Goal: Information Seeking & Learning: Find specific fact

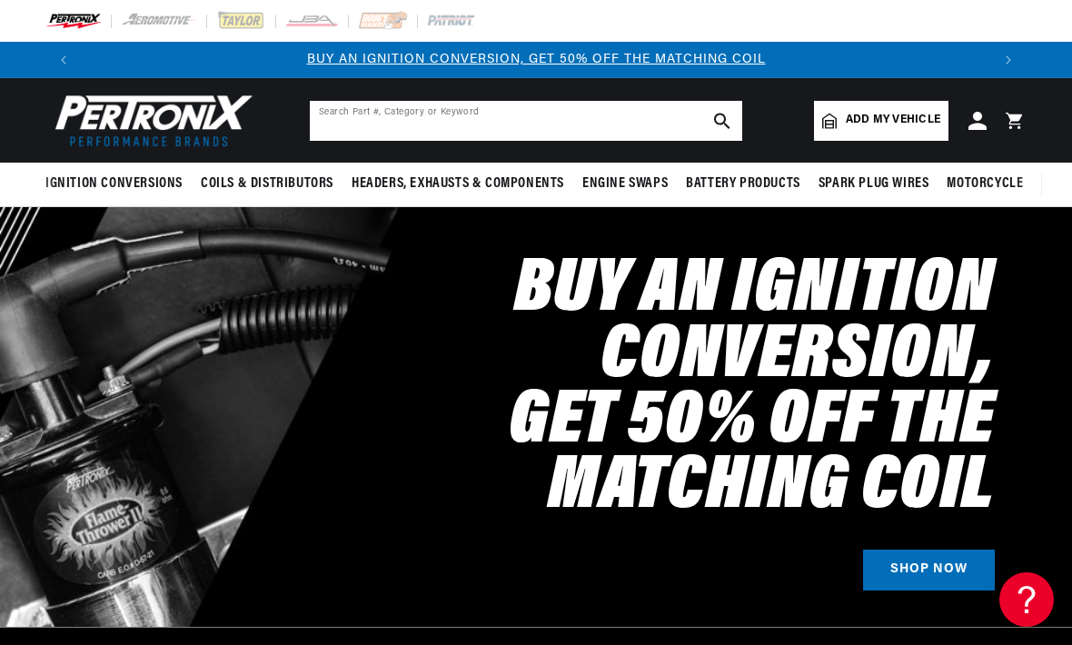
click at [556, 123] on input "text" at bounding box center [526, 121] width 432 height 40
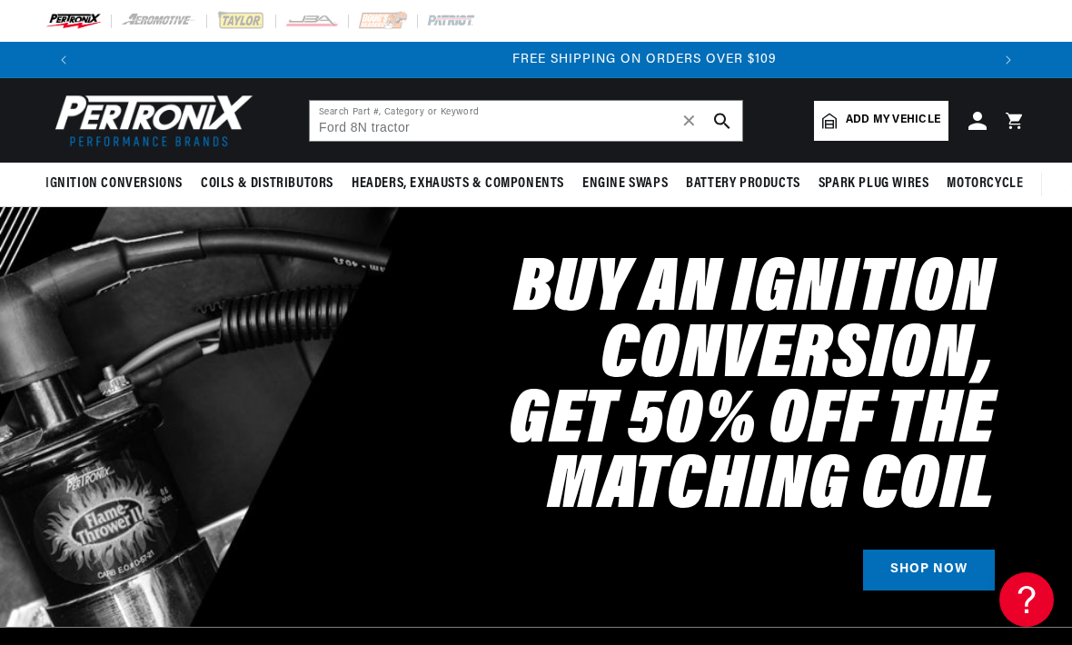
scroll to position [0, 1817]
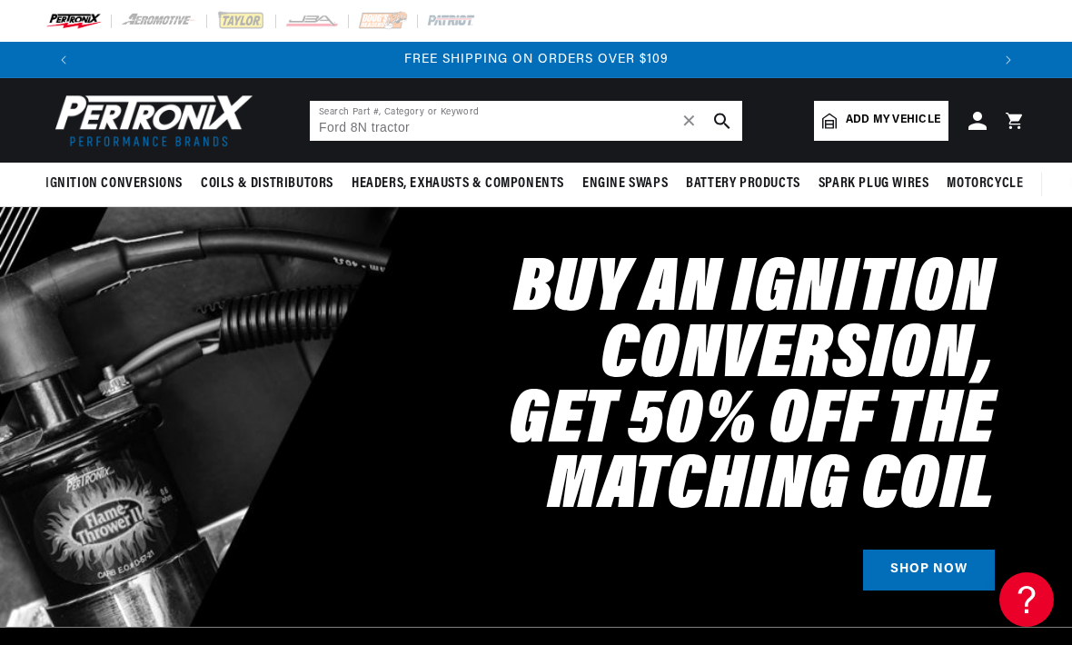
type input "Ford 8N tractor"
click at [715, 117] on use "search button" at bounding box center [721, 120] width 15 height 15
click at [725, 123] on use "search button" at bounding box center [721, 120] width 15 height 15
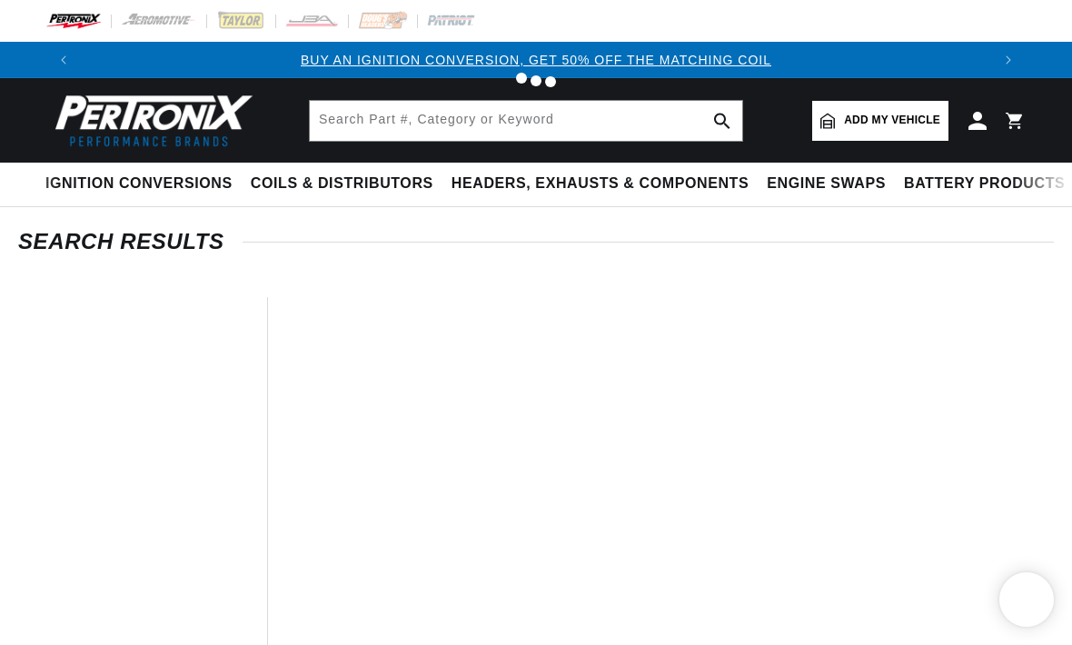
type input "Ford 8N tractor"
